Goal: Share content: Share content

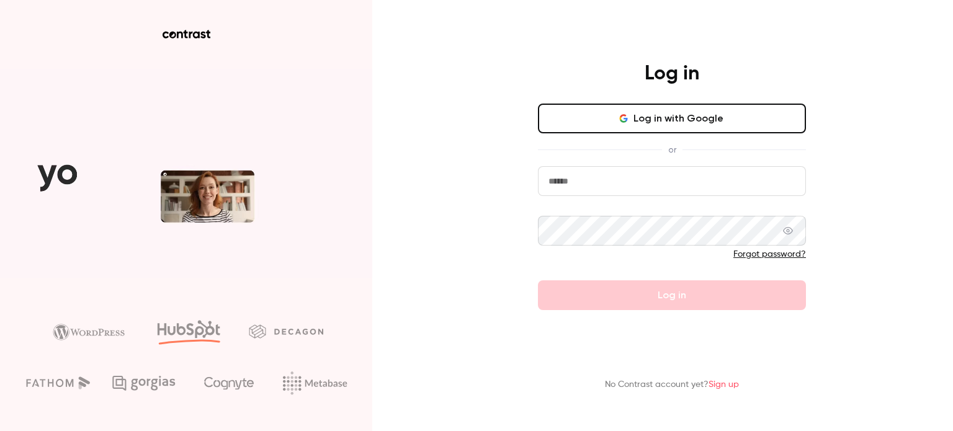
click at [595, 124] on button "Log in with Google" at bounding box center [672, 119] width 268 height 30
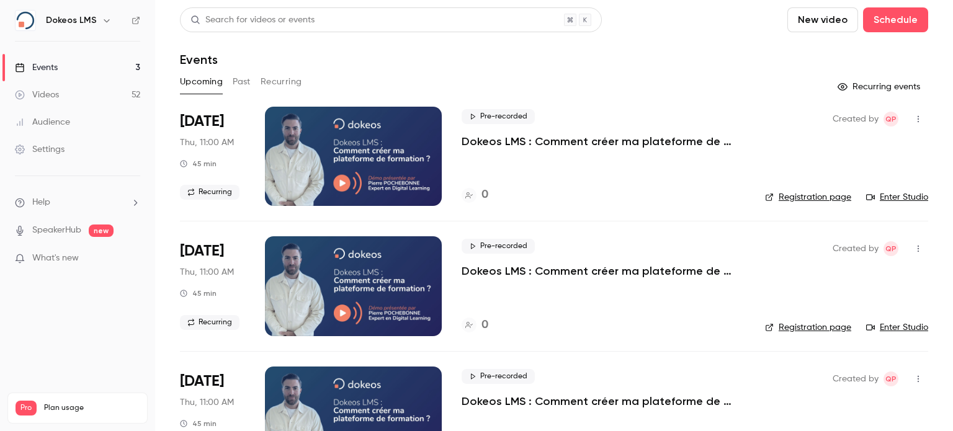
scroll to position [2, 0]
click at [244, 72] on button "Past" at bounding box center [242, 82] width 18 height 20
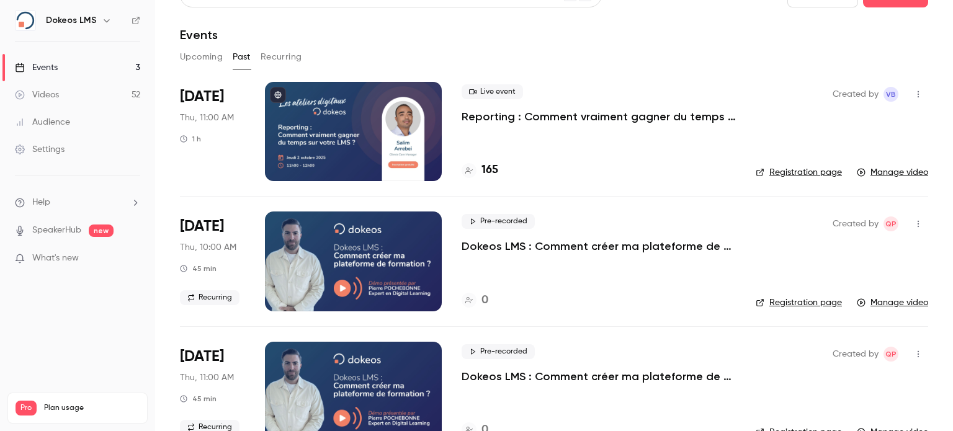
scroll to position [22, 0]
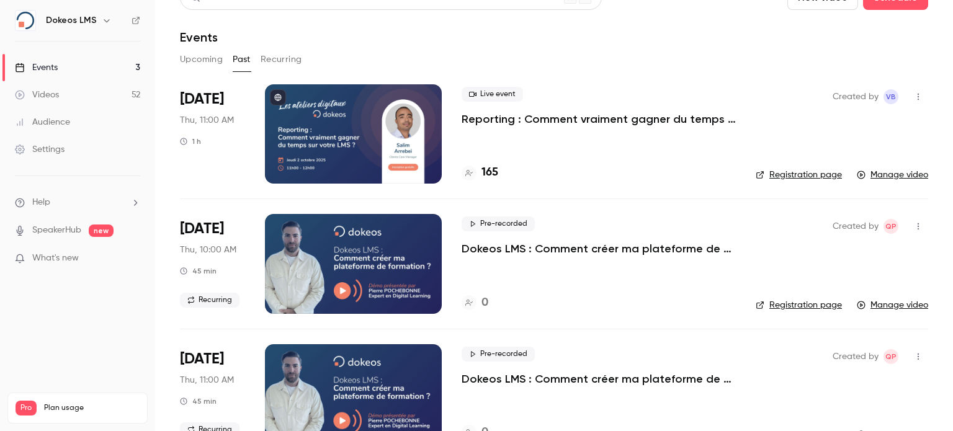
click at [433, 134] on div at bounding box center [353, 133] width 177 height 99
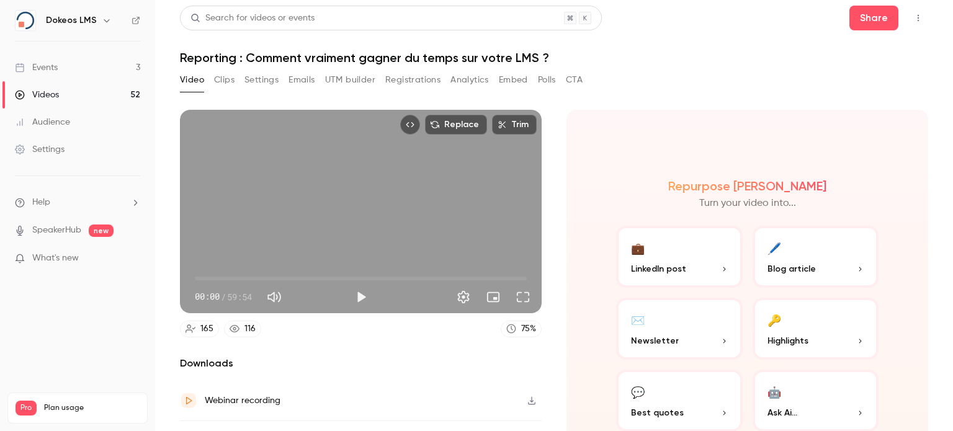
scroll to position [5, 0]
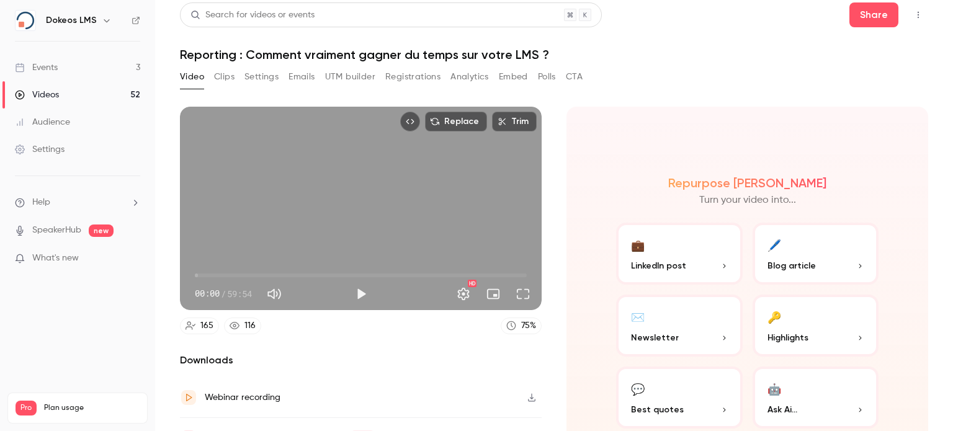
click at [256, 81] on button "Settings" at bounding box center [262, 77] width 34 height 20
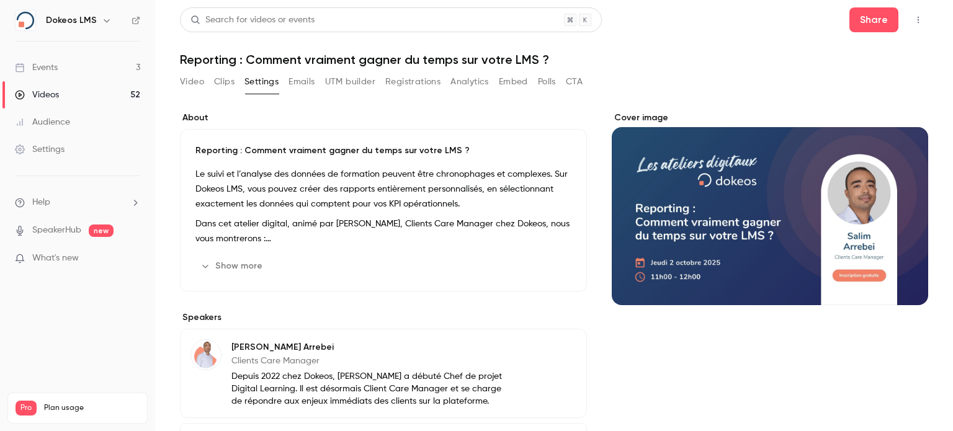
click at [271, 151] on p "Reporting : Comment vraiment gagner du temps sur votre LMS ?" at bounding box center [384, 151] width 376 height 12
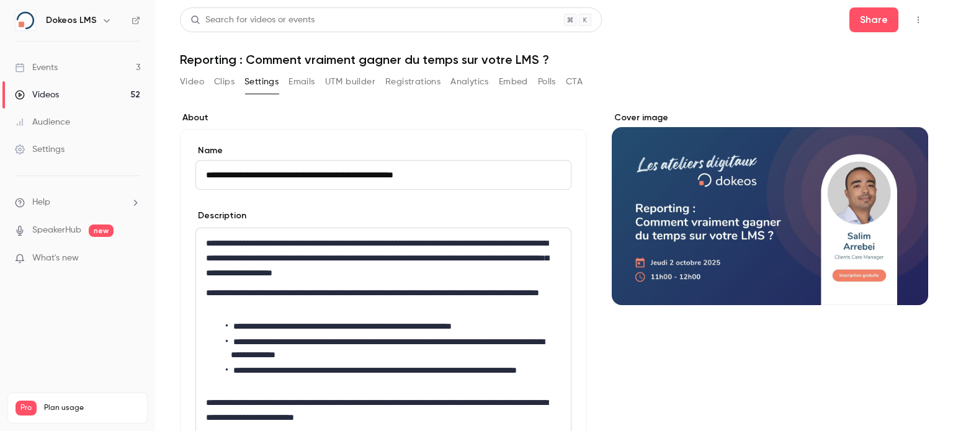
click at [251, 177] on input "**********" at bounding box center [384, 175] width 376 height 30
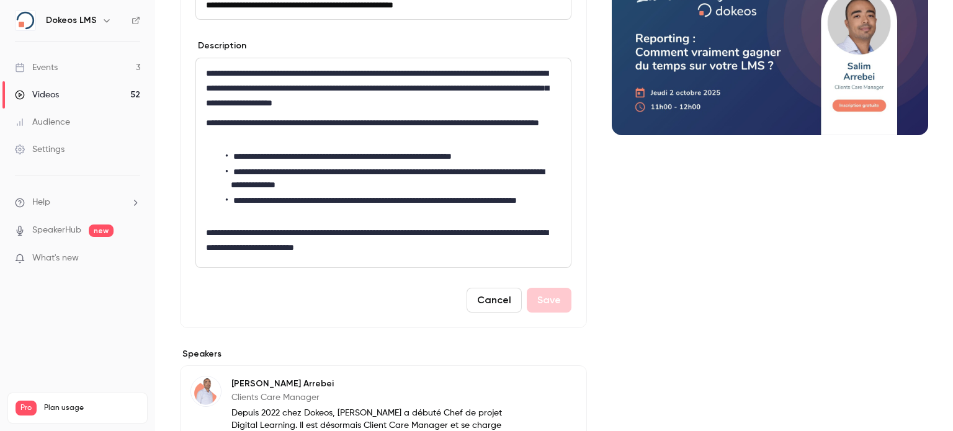
scroll to position [158, 0]
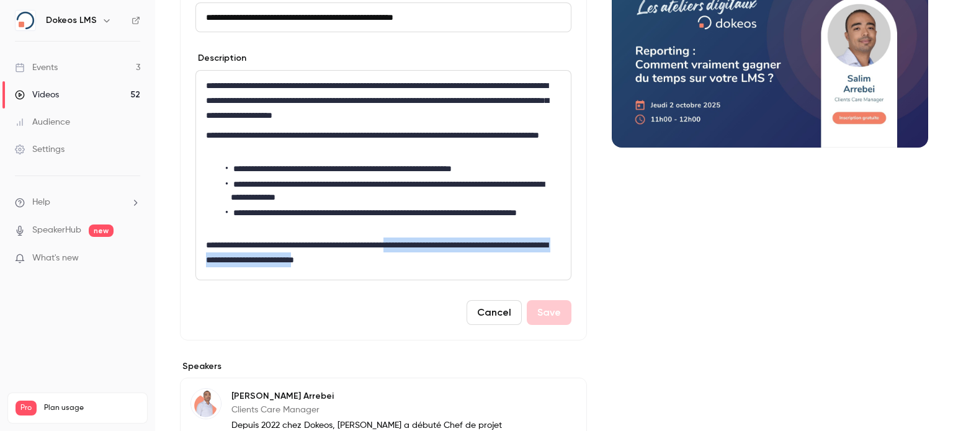
drag, startPoint x: 439, startPoint y: 243, endPoint x: 427, endPoint y: 265, distance: 25.6
click at [427, 265] on p "**********" at bounding box center [381, 253] width 350 height 30
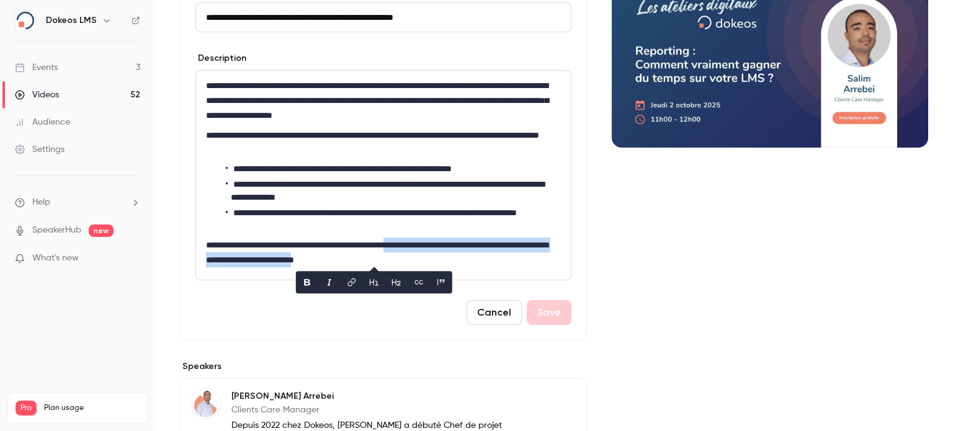
copy p "**********"
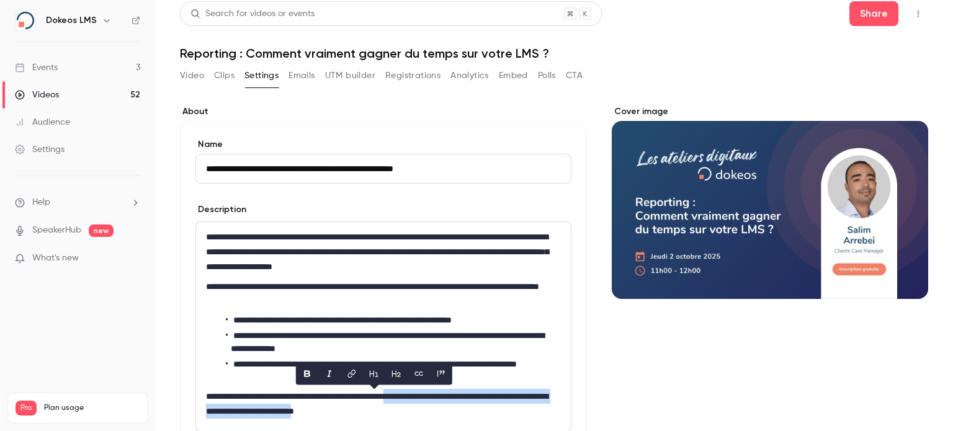
scroll to position [0, 0]
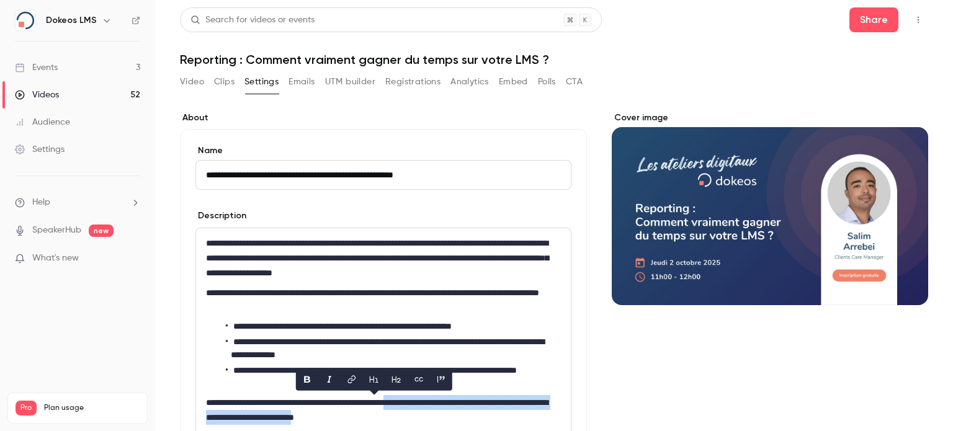
click at [77, 92] on link "Videos 52" at bounding box center [77, 94] width 155 height 27
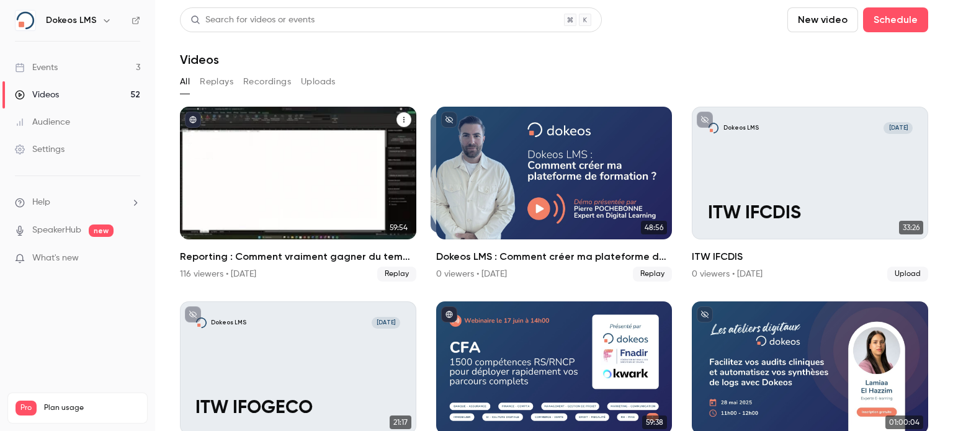
click at [403, 121] on icon "Reporting : Comment vraiment gagner du temps sur votre LMS ?" at bounding box center [403, 120] width 1 height 6
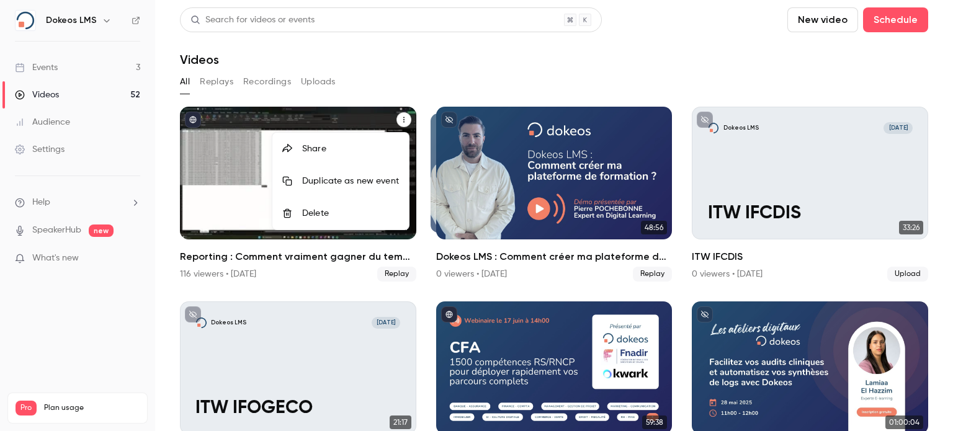
click at [369, 156] on li "Share" at bounding box center [340, 149] width 137 height 32
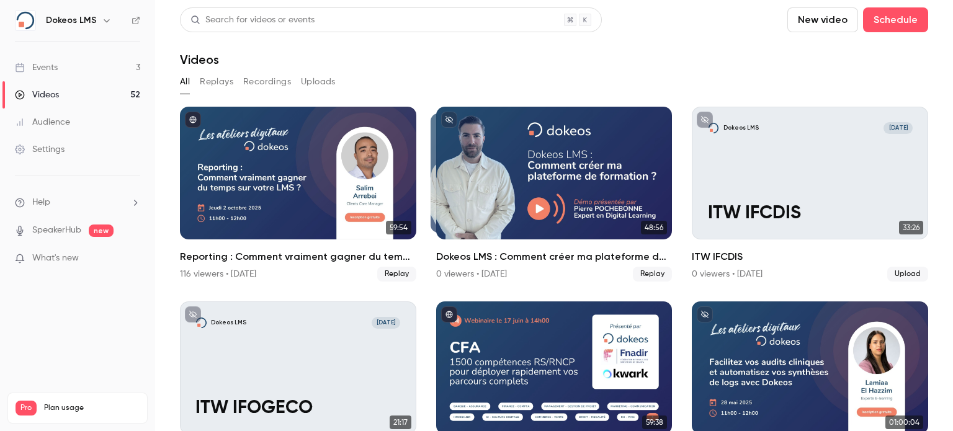
click at [134, 26] on div "Dokeos LMS" at bounding box center [77, 20] width 125 height 21
click at [134, 22] on icon at bounding box center [136, 20] width 9 height 9
